Goal: Information Seeking & Learning: Learn about a topic

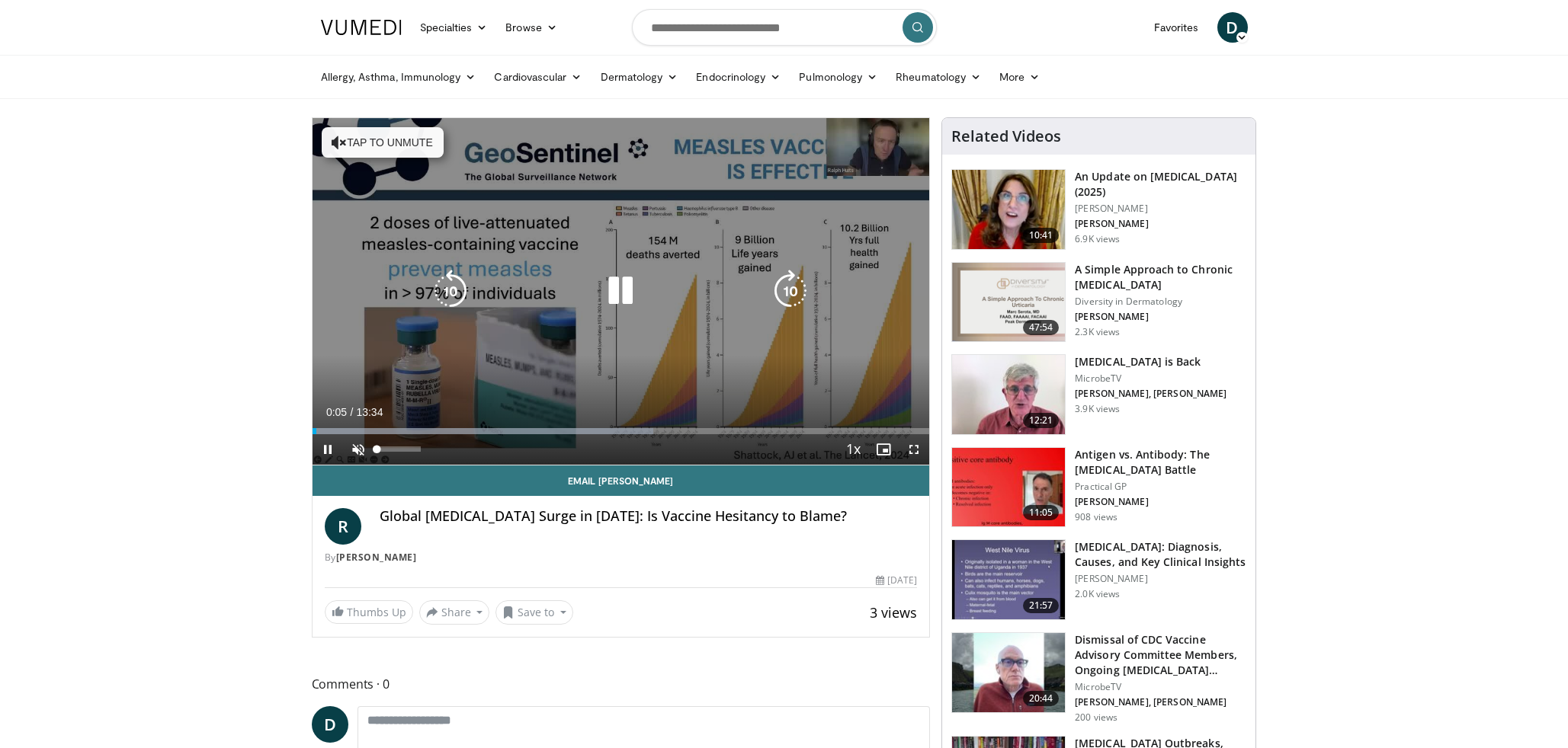
click at [360, 445] on span "Video Player" at bounding box center [358, 449] width 30 height 30
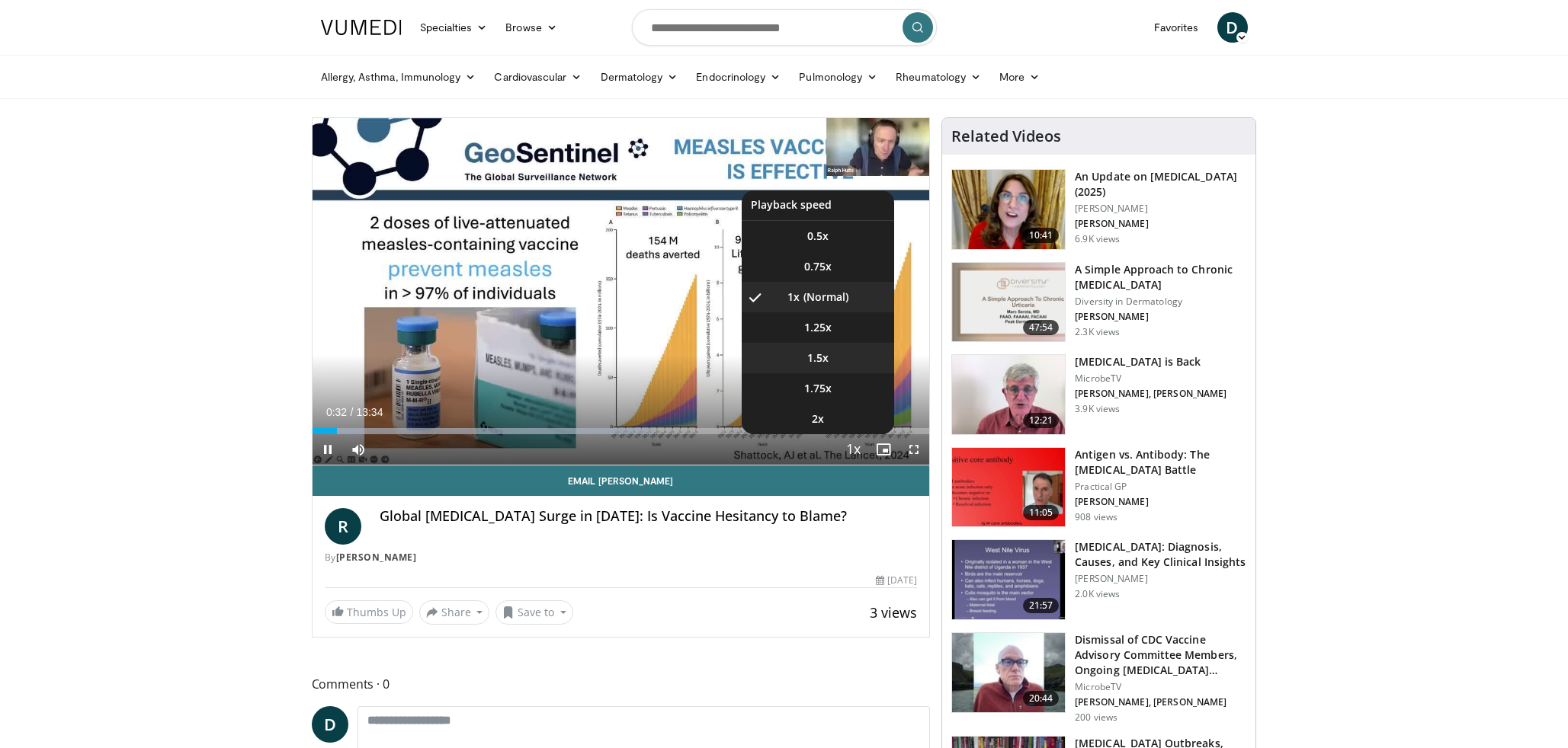
click at [823, 361] on span "1.5x" at bounding box center [818, 358] width 22 height 16
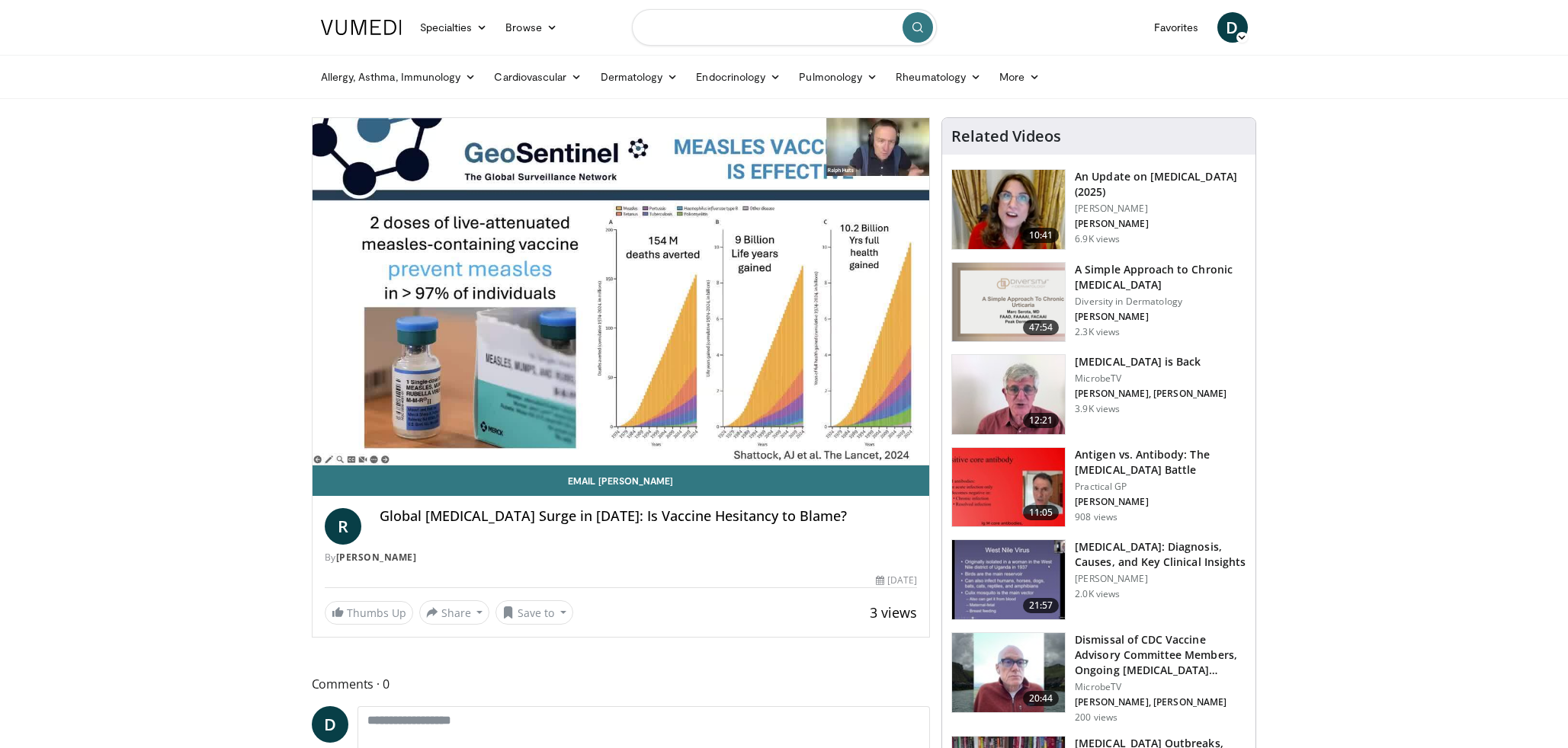
click at [700, 31] on input "Search topics, interventions" at bounding box center [785, 28] width 305 height 36
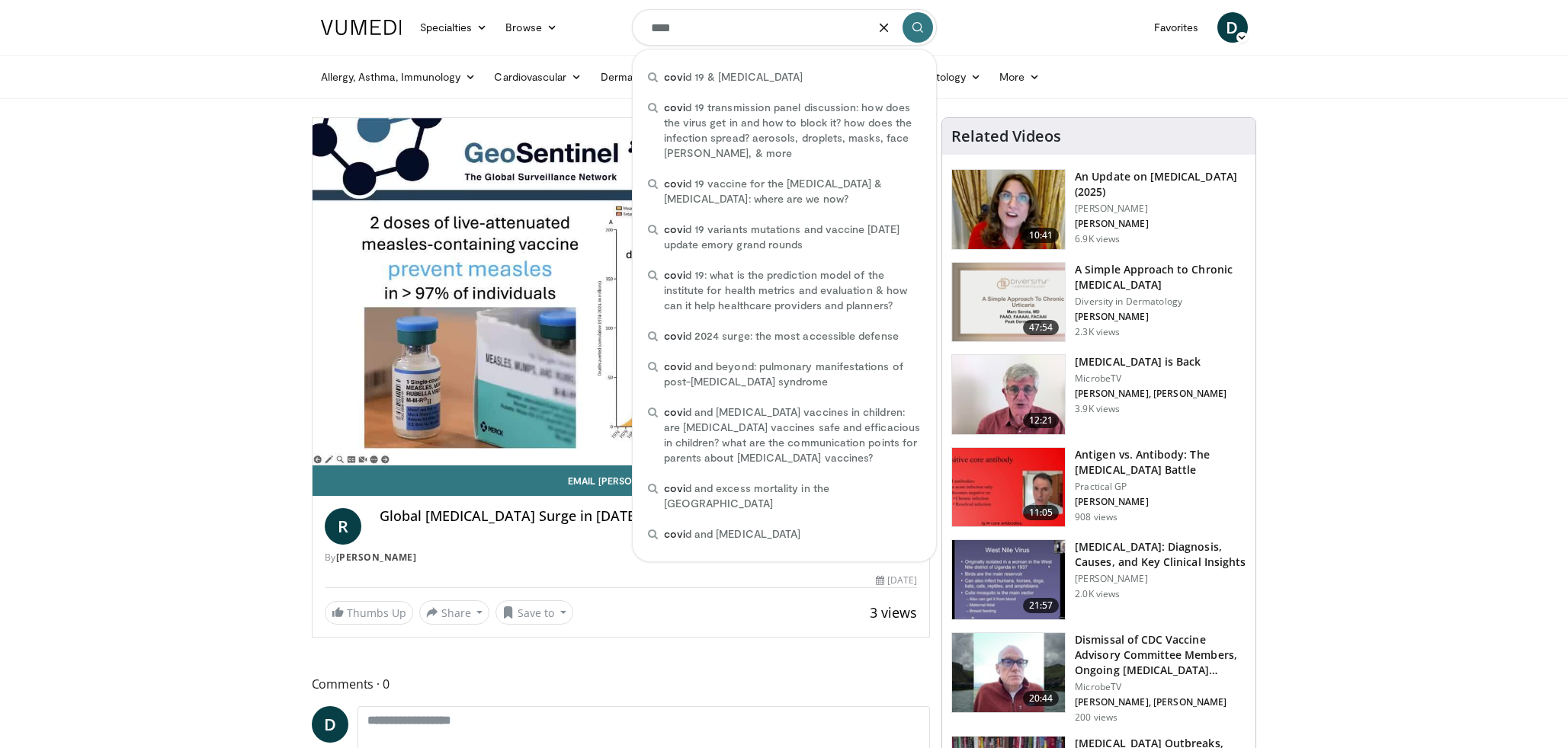
type input "*****"
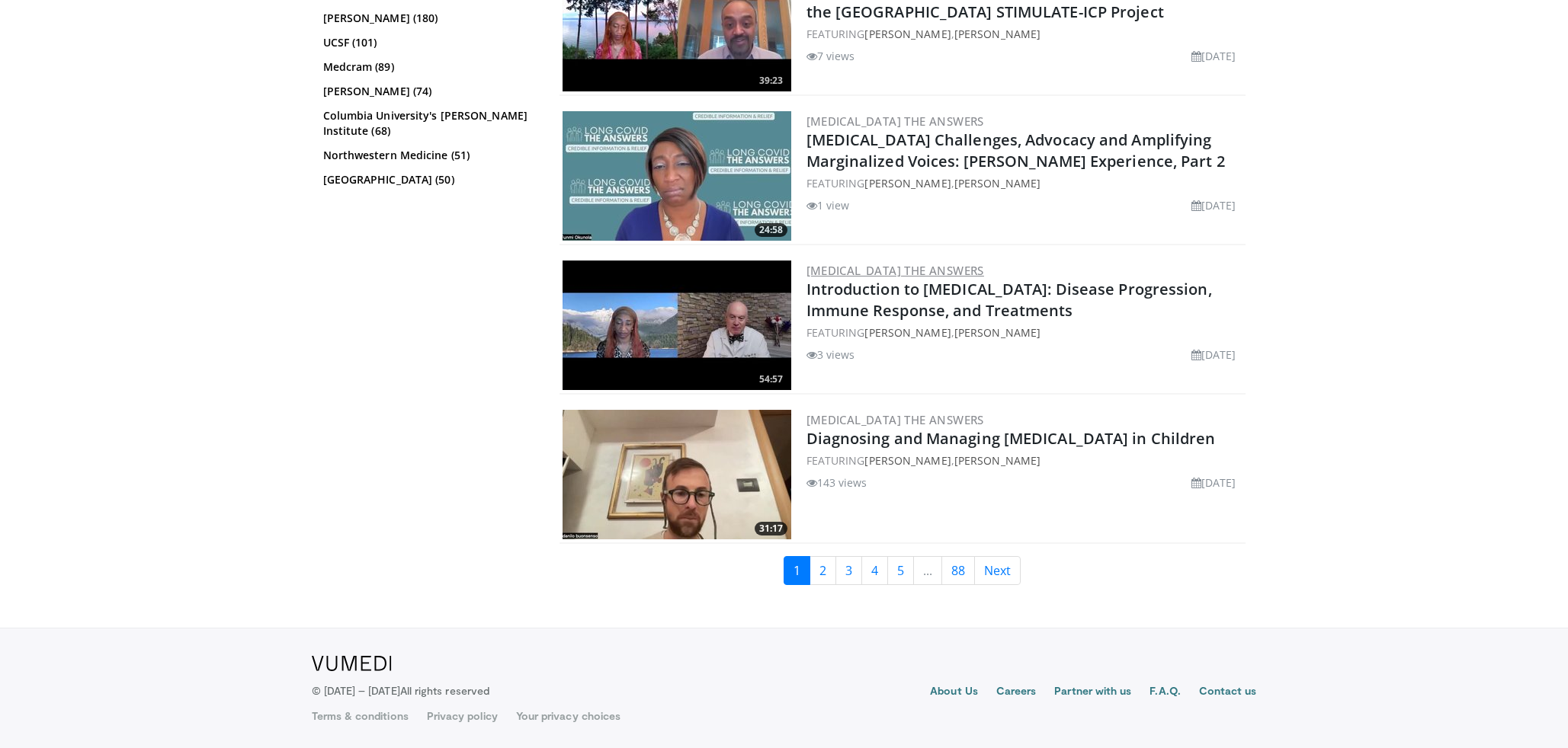
scroll to position [3646, 0]
click at [829, 570] on link "2" at bounding box center [823, 570] width 27 height 29
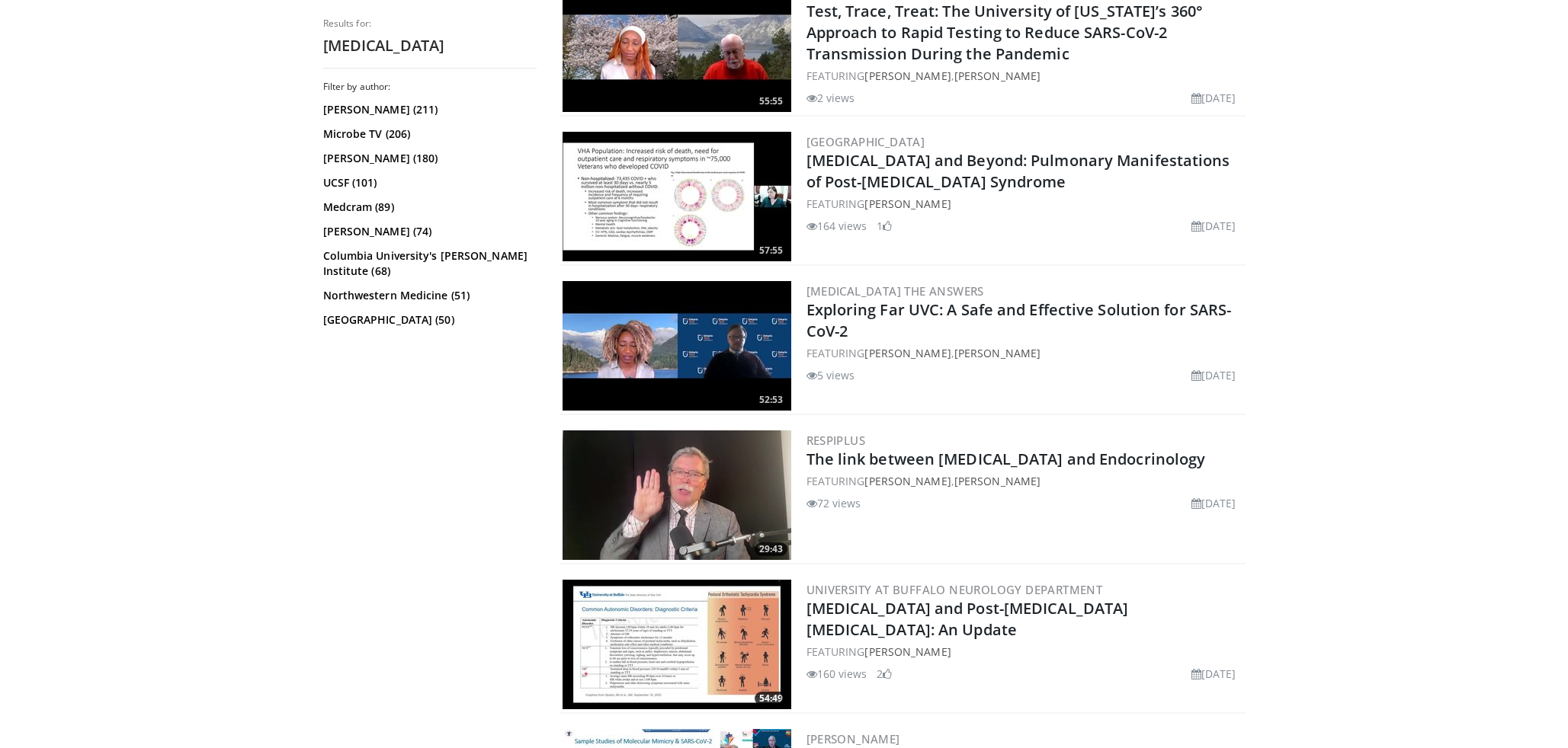
scroll to position [3193, 0]
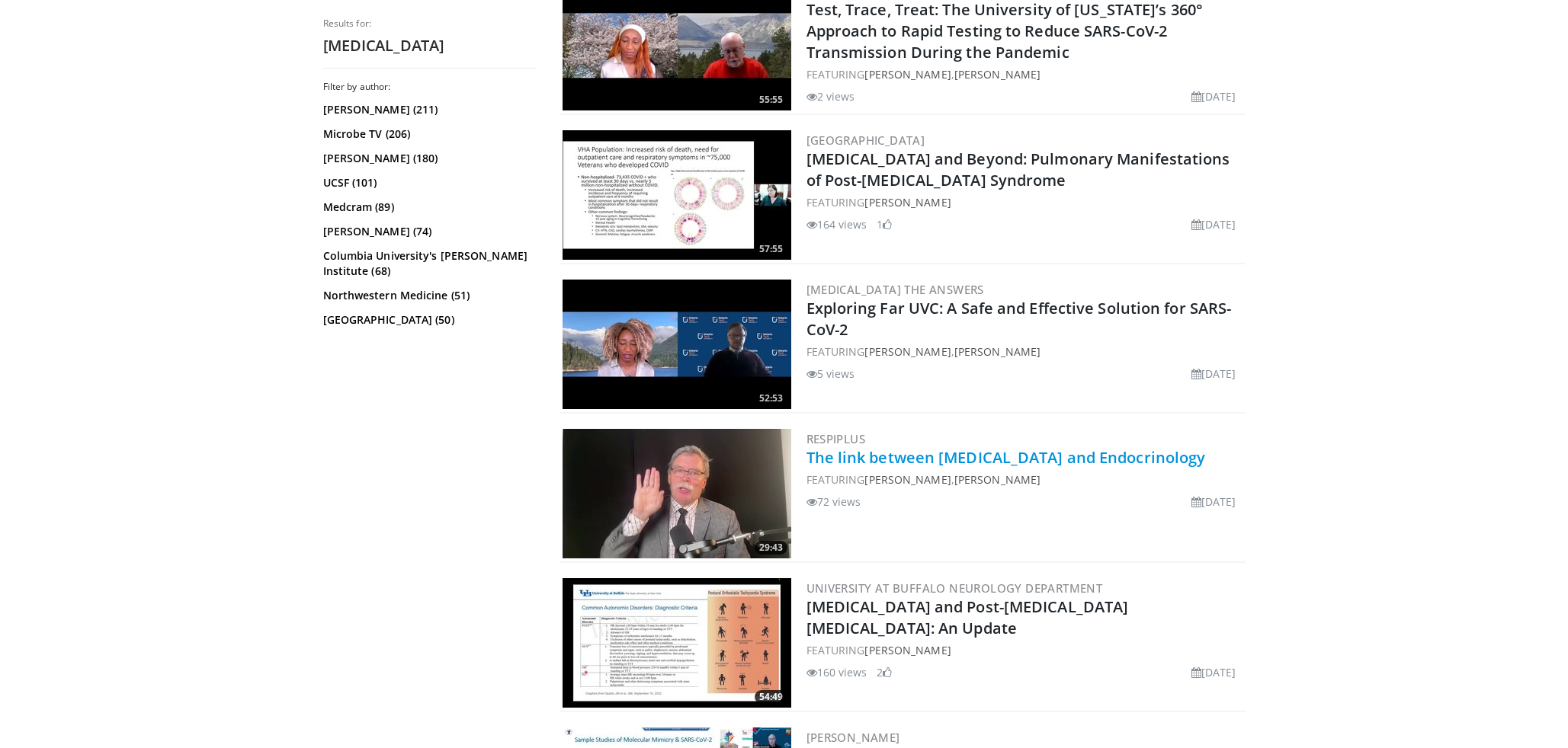
click at [923, 461] on link "The link between COVID-19 and Endocrinology" at bounding box center [1006, 458] width 400 height 21
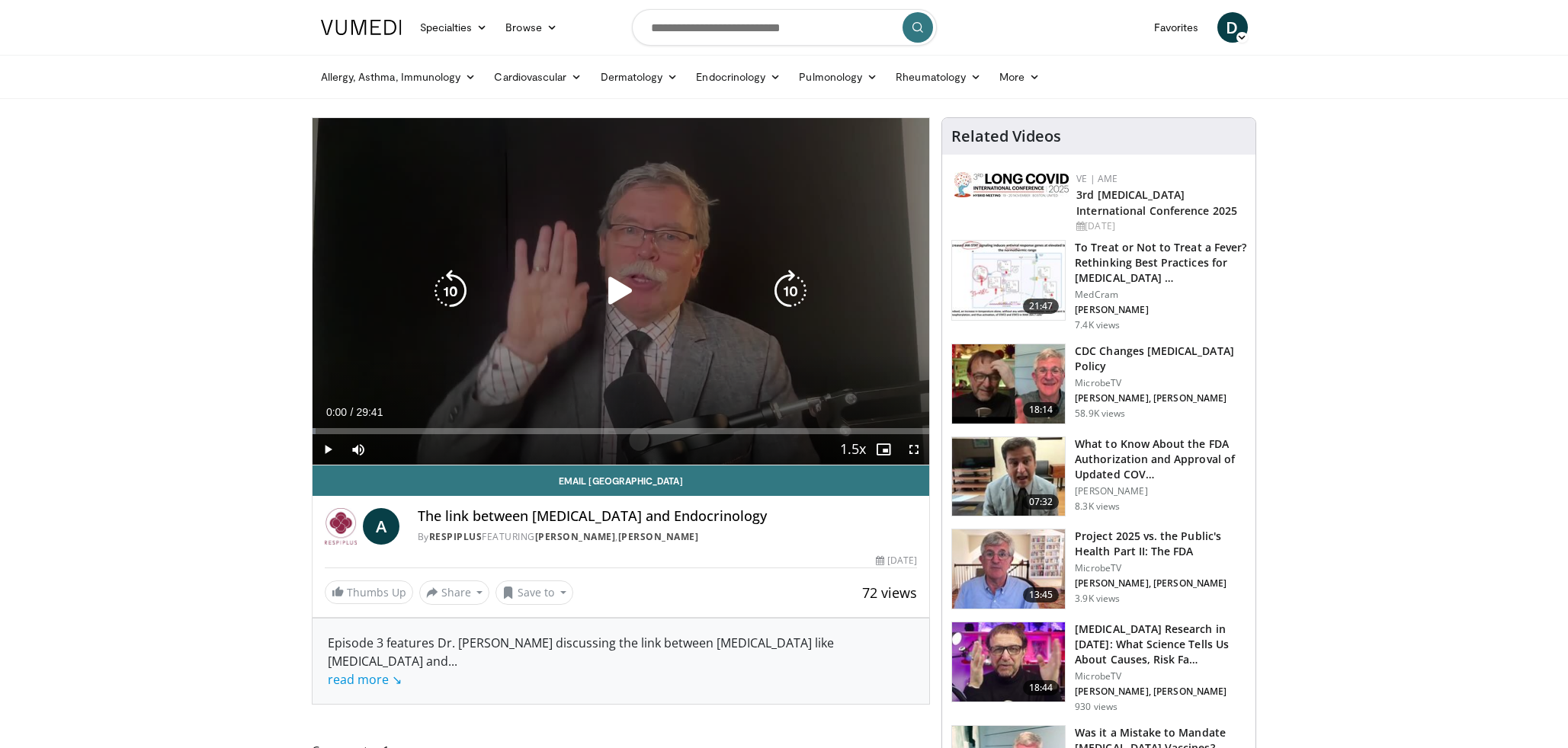
click at [617, 293] on icon "Video Player" at bounding box center [620, 290] width 42 height 42
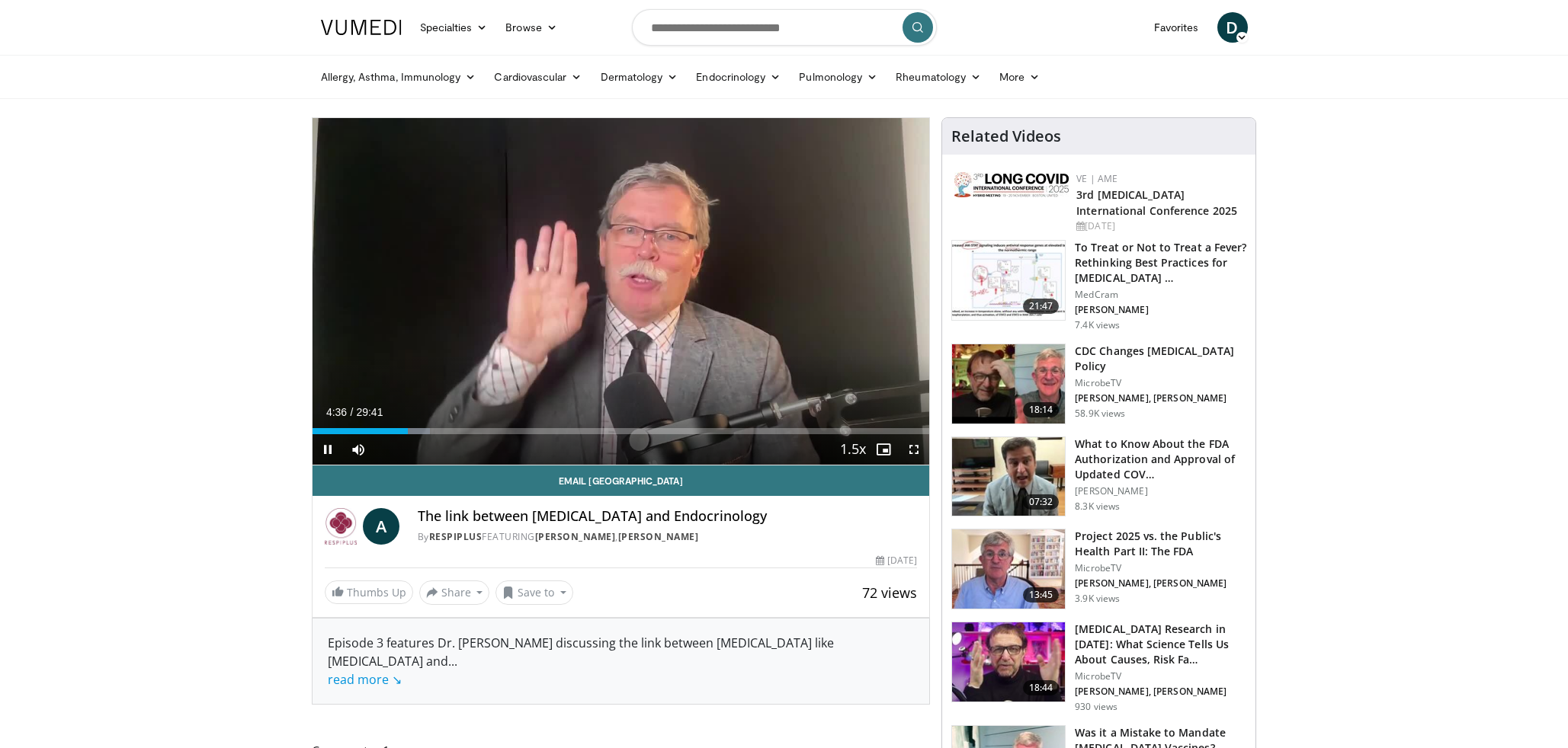
click at [323, 444] on span "Video Player" at bounding box center [327, 449] width 30 height 30
